Goal: Find contact information: Find contact information

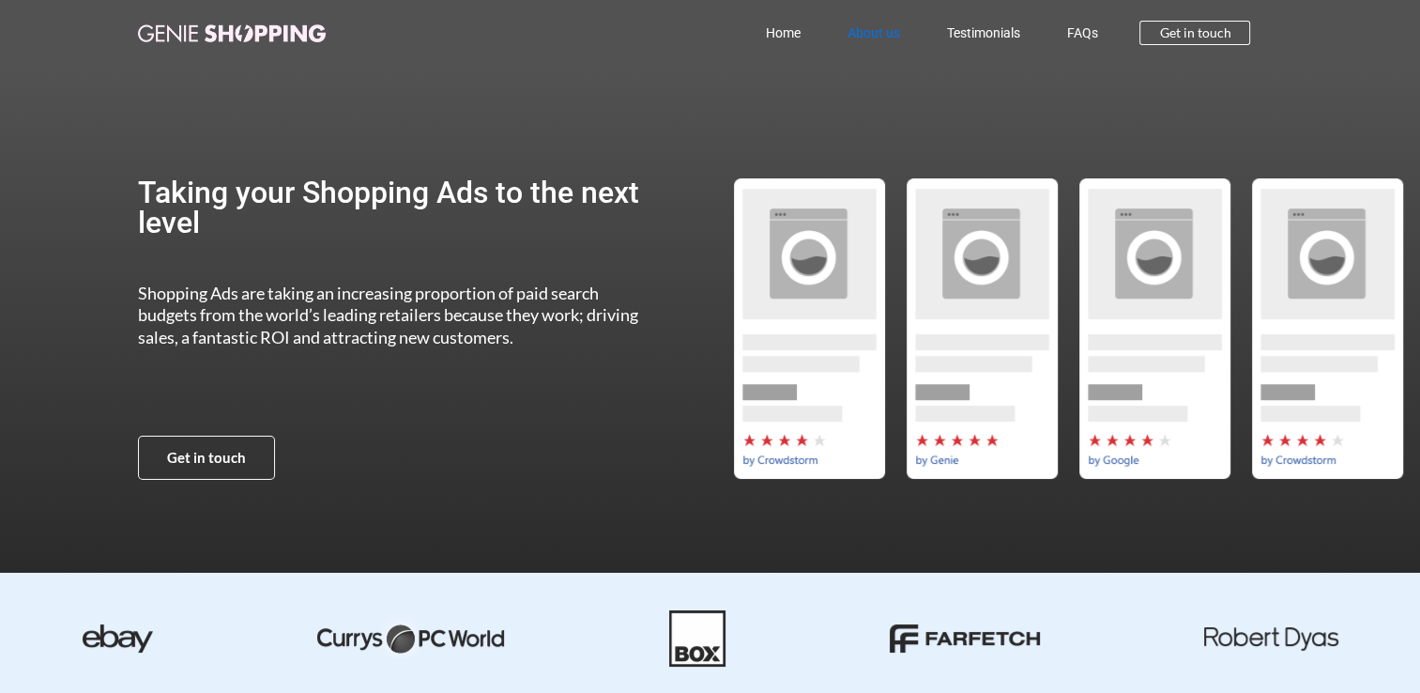
click at [891, 32] on link "About us" at bounding box center [872, 32] width 99 height 43
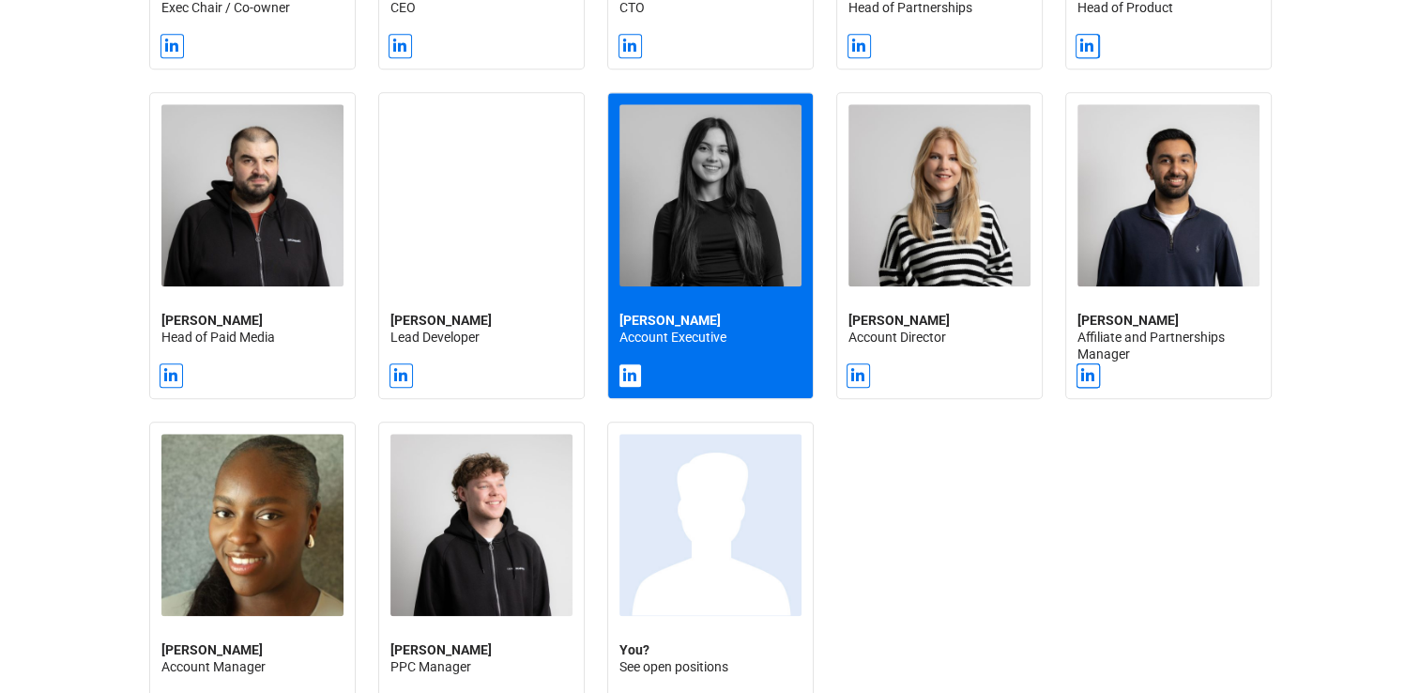
scroll to position [2346, 0]
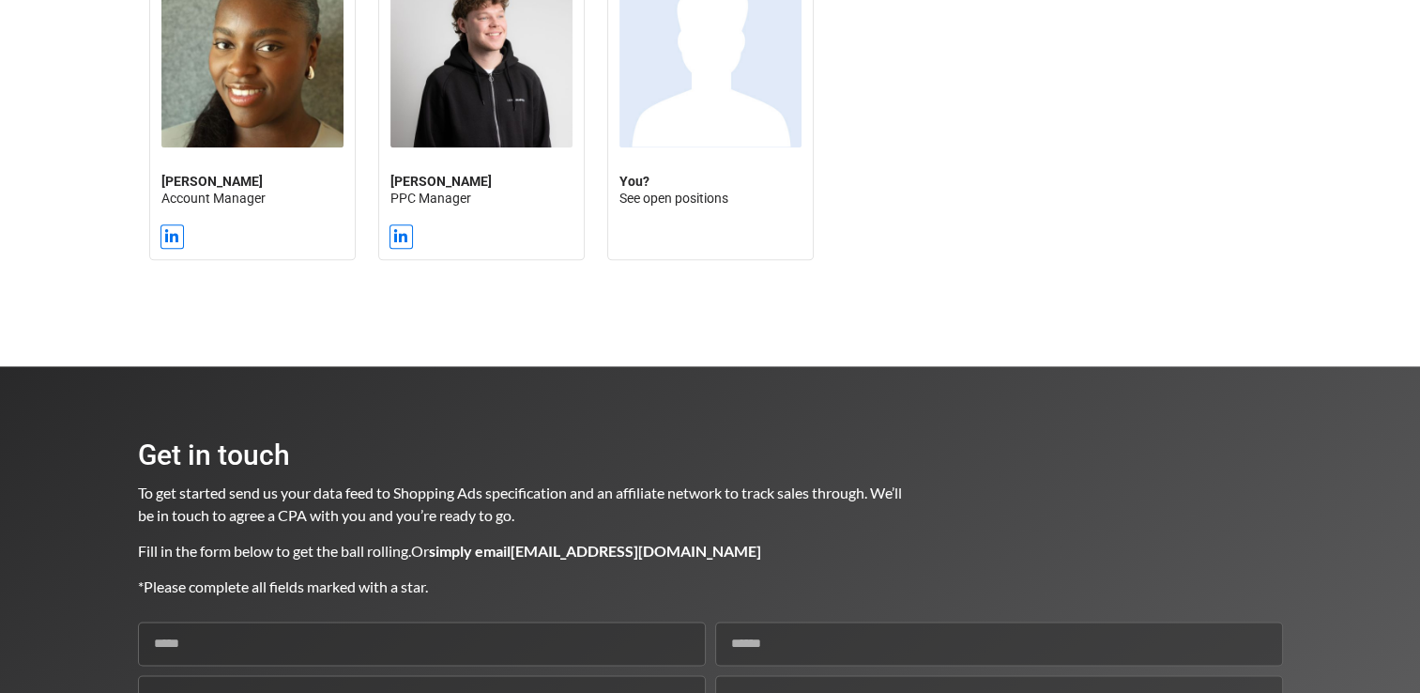
drag, startPoint x: 784, startPoint y: 552, endPoint x: 480, endPoint y: 556, distance: 303.1
click at [480, 556] on p "Fill in the form below to get the ball rolling. Or simply email [EMAIL_ADDRESS]…" at bounding box center [521, 551] width 766 height 23
click at [823, 497] on span "To get started send us your data feed to Shopping Ads specification and an affi…" at bounding box center [521, 503] width 767 height 40
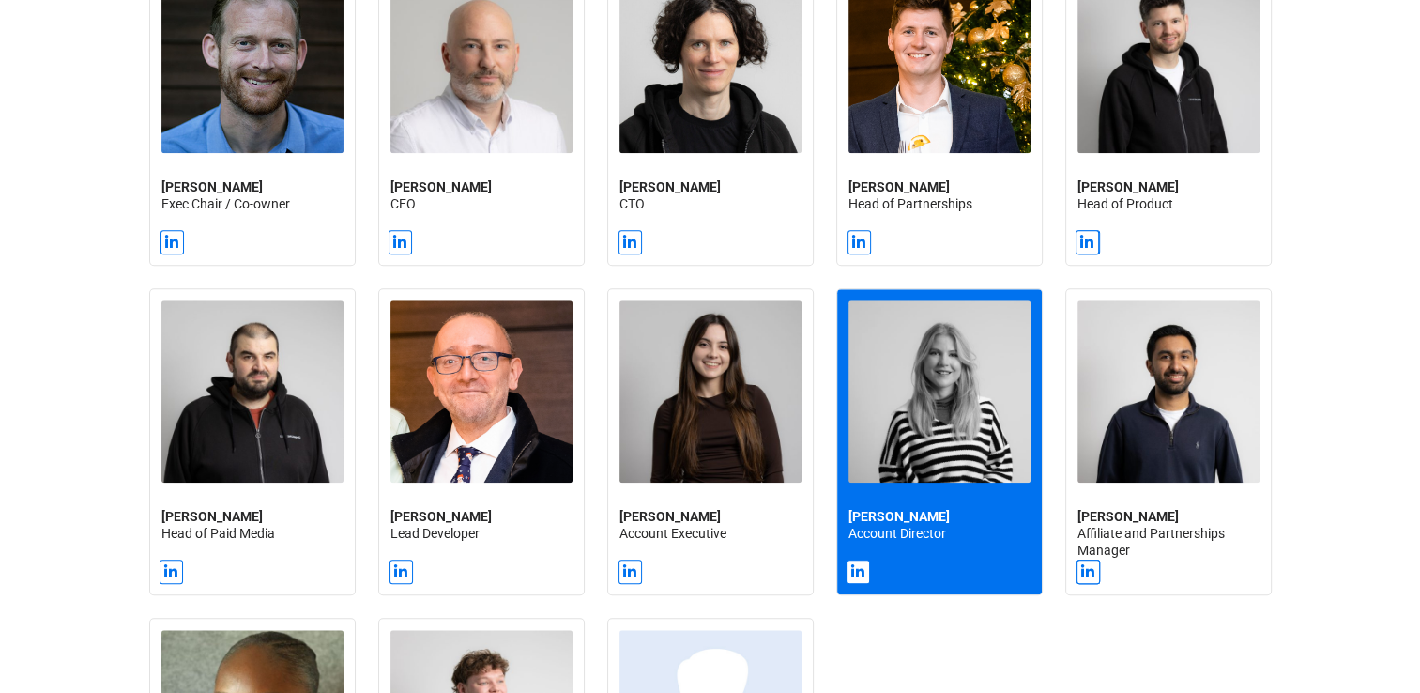
scroll to position [1689, 0]
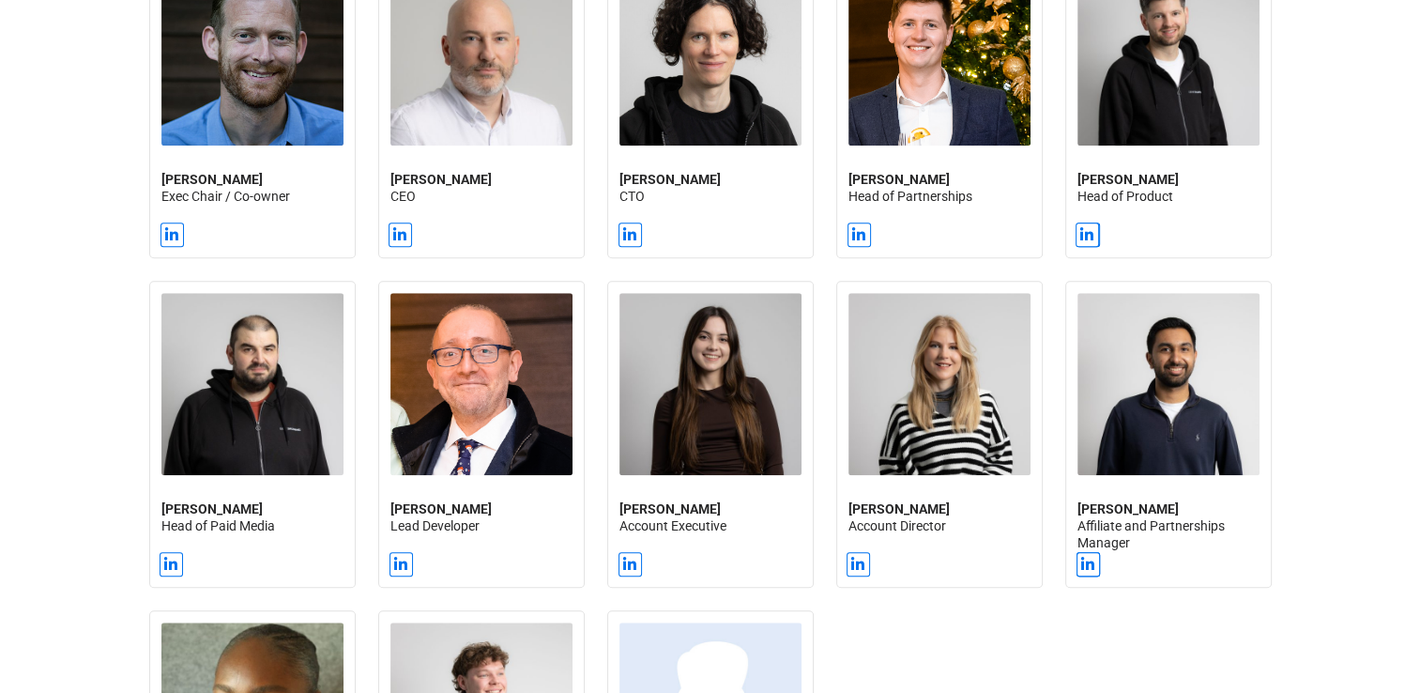
drag, startPoint x: 1060, startPoint y: 654, endPoint x: 1086, endPoint y: 653, distance: 25.4
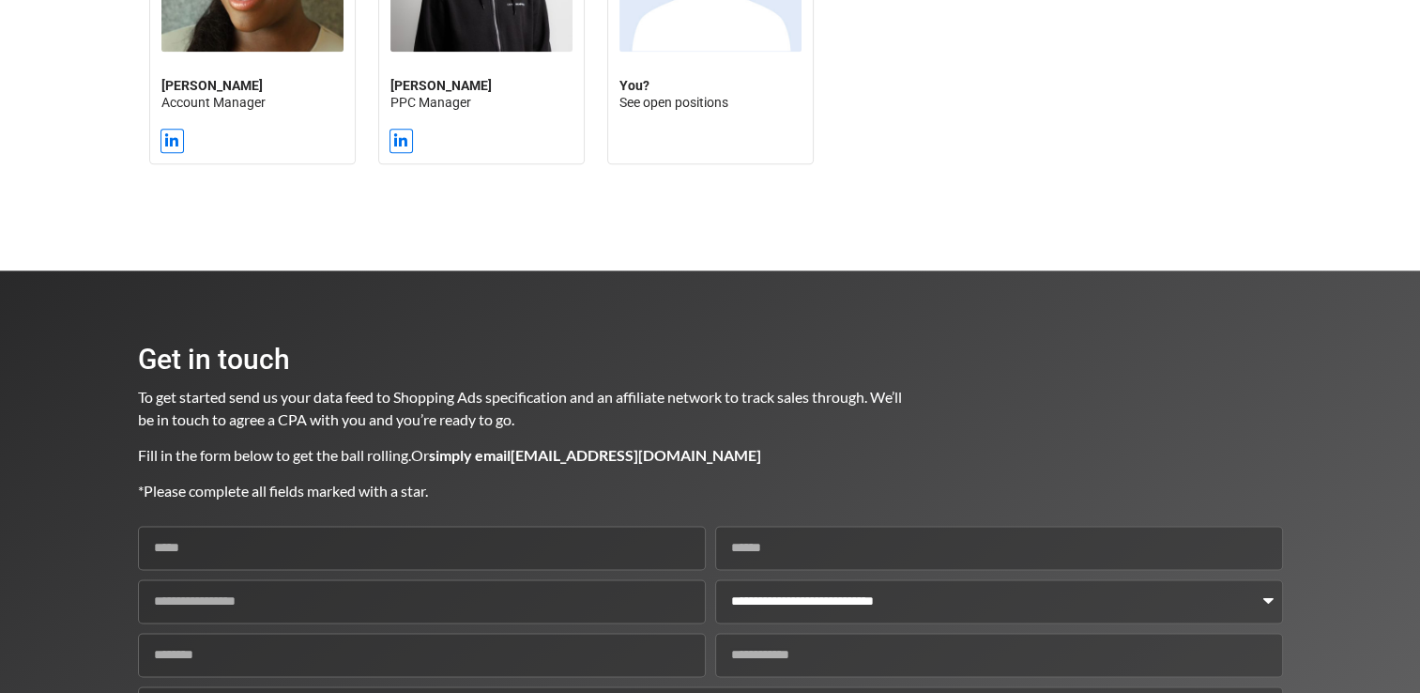
scroll to position [2440, 0]
